Goal: Task Accomplishment & Management: Manage account settings

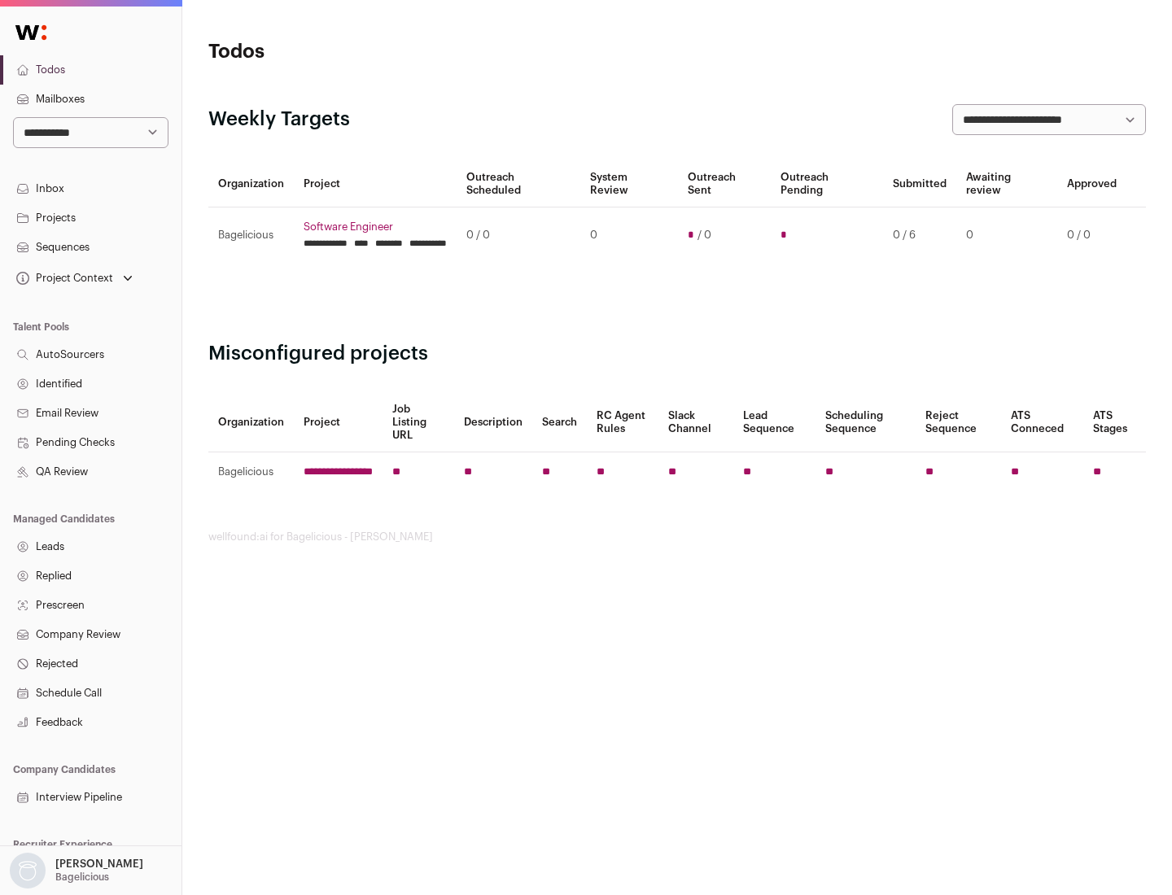
click at [90, 217] on link "Projects" at bounding box center [90, 217] width 181 height 29
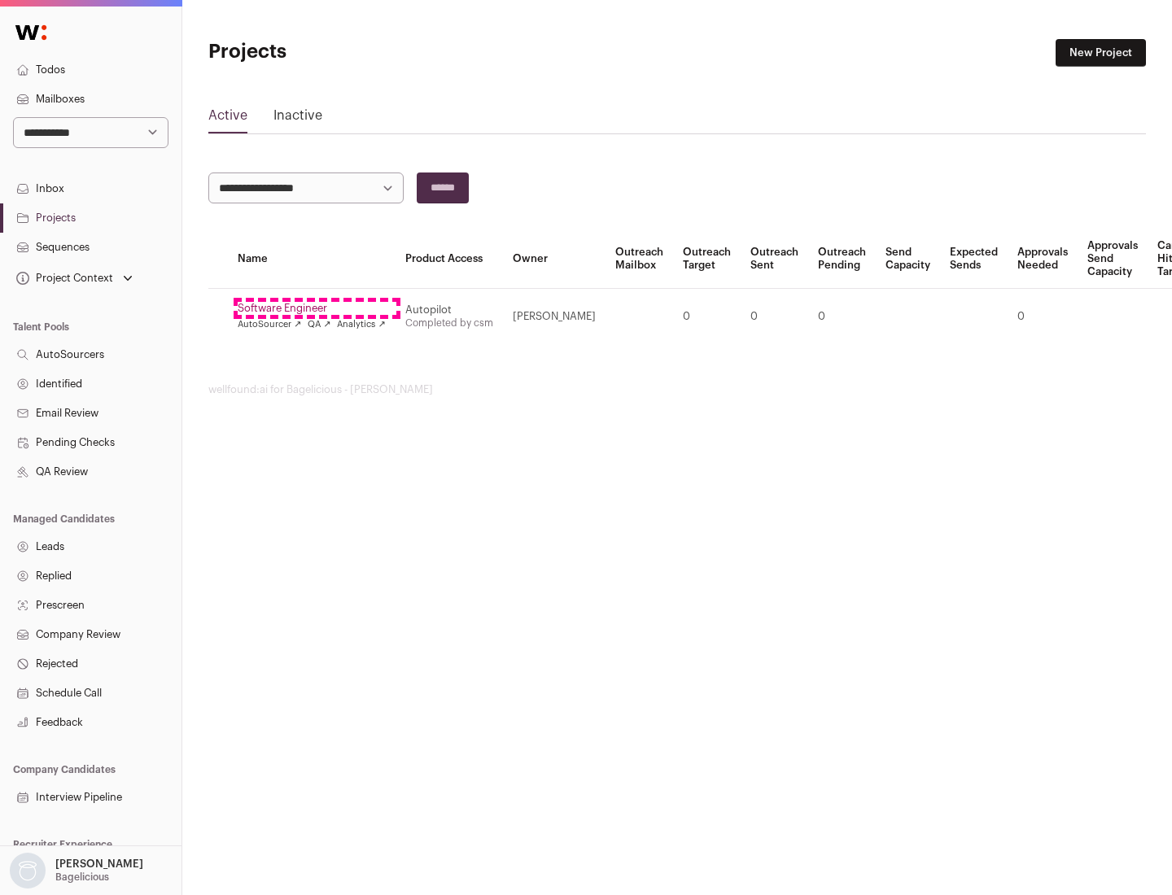
click at [316, 308] on link "Software Engineer" at bounding box center [312, 308] width 148 height 13
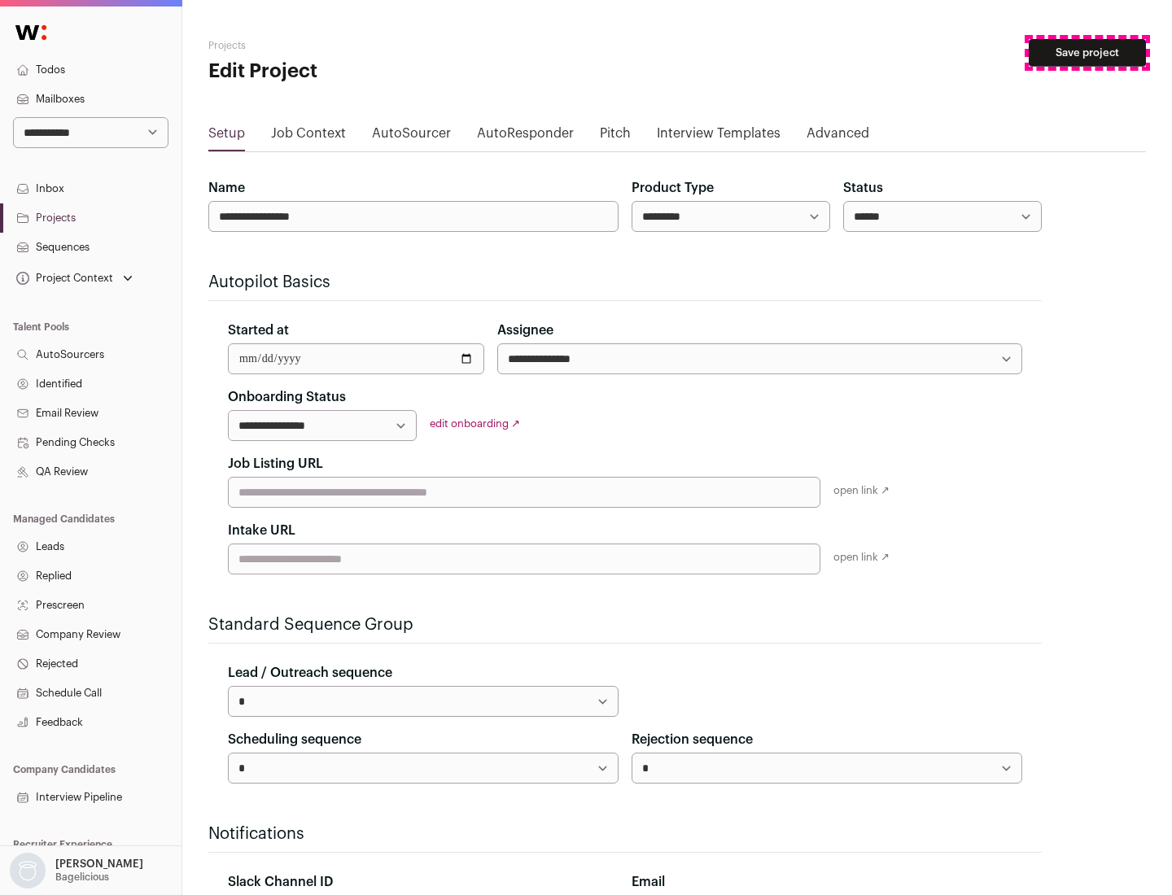
click at [1087, 53] on button "Save project" at bounding box center [1086, 53] width 117 height 28
